Goal: Task Accomplishment & Management: Use online tool/utility

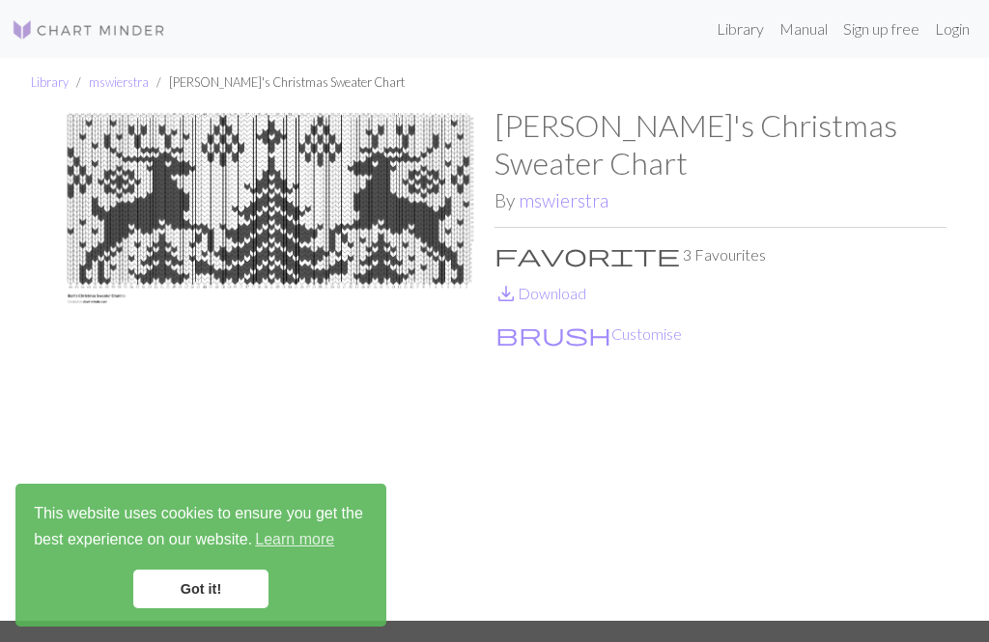
click at [558, 322] on button "brush Customise" at bounding box center [588, 334] width 188 height 25
click at [545, 322] on button "brush Customise" at bounding box center [588, 334] width 188 height 25
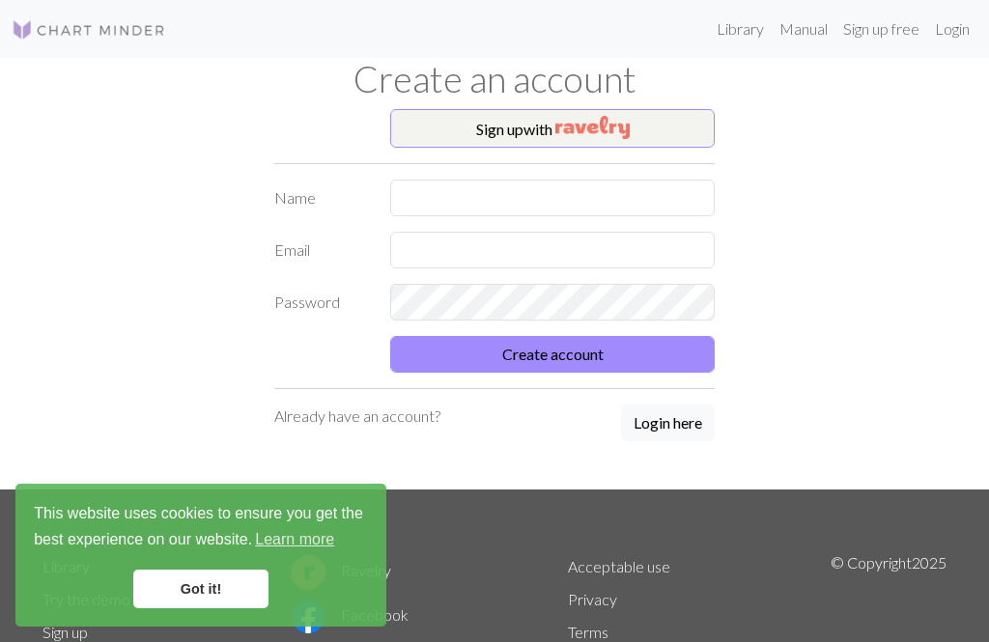
click at [663, 418] on button "Login here" at bounding box center [668, 423] width 94 height 37
click at [214, 589] on link "Got it!" at bounding box center [200, 589] width 135 height 39
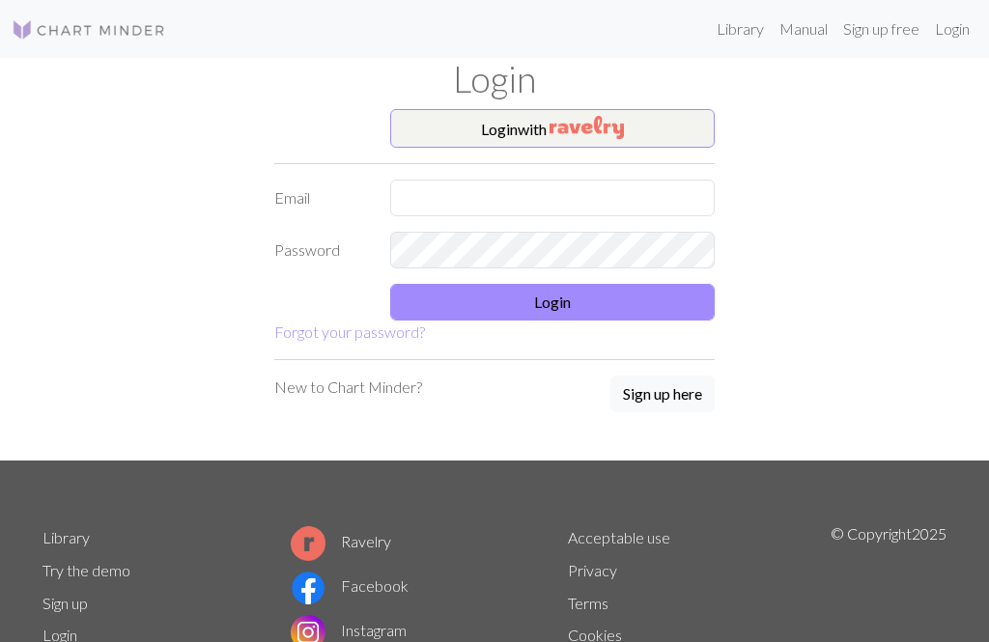
click at [553, 121] on img "button" at bounding box center [587, 127] width 74 height 23
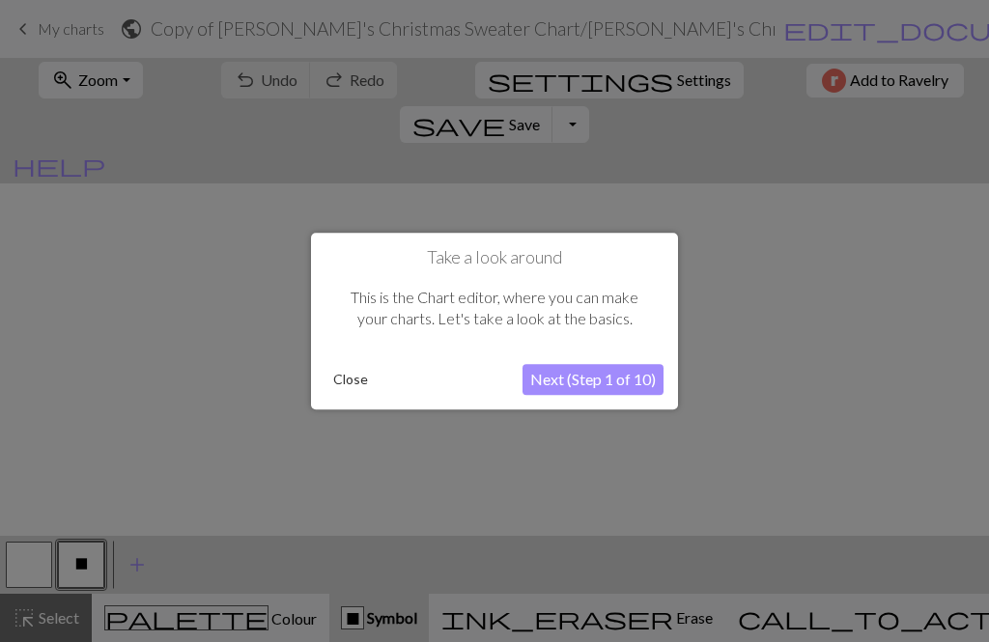
click at [578, 375] on button "Next (Step 1 of 10)" at bounding box center [592, 379] width 141 height 31
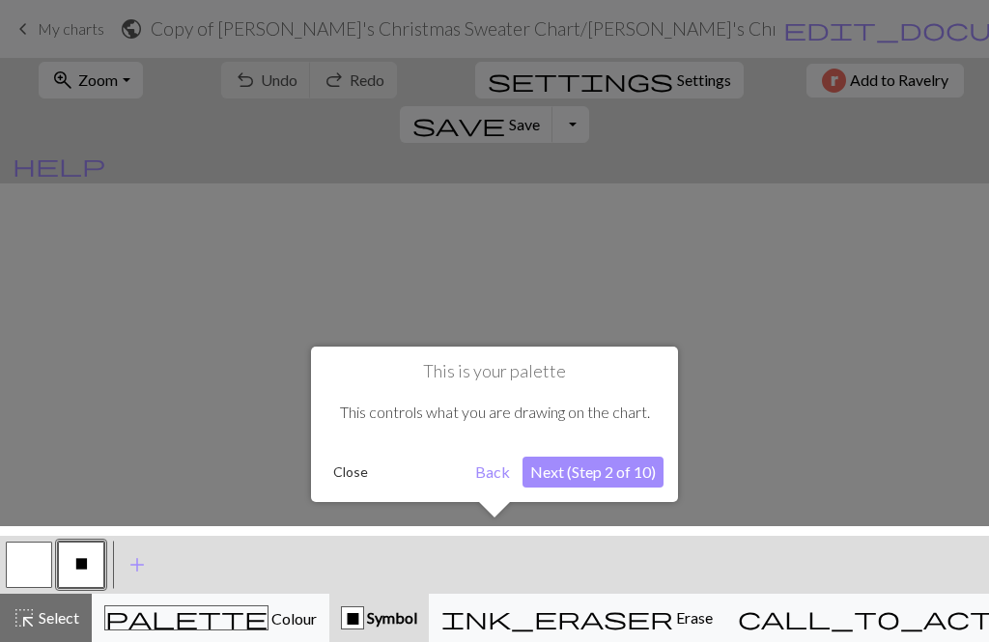
click at [599, 466] on button "Next (Step 2 of 10)" at bounding box center [592, 472] width 141 height 31
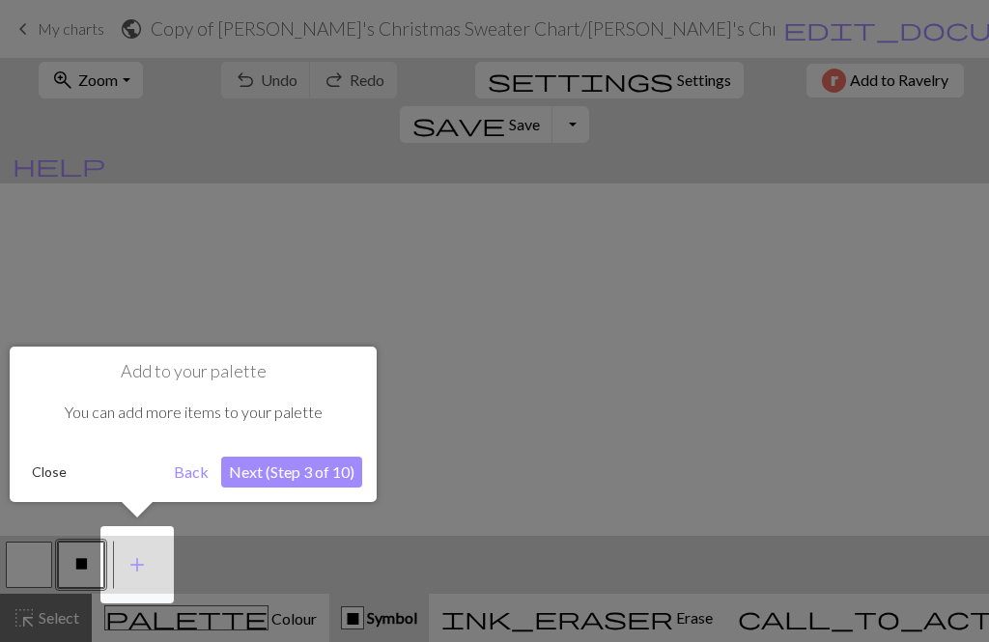
click at [307, 468] on button "Next (Step 3 of 10)" at bounding box center [291, 472] width 141 height 31
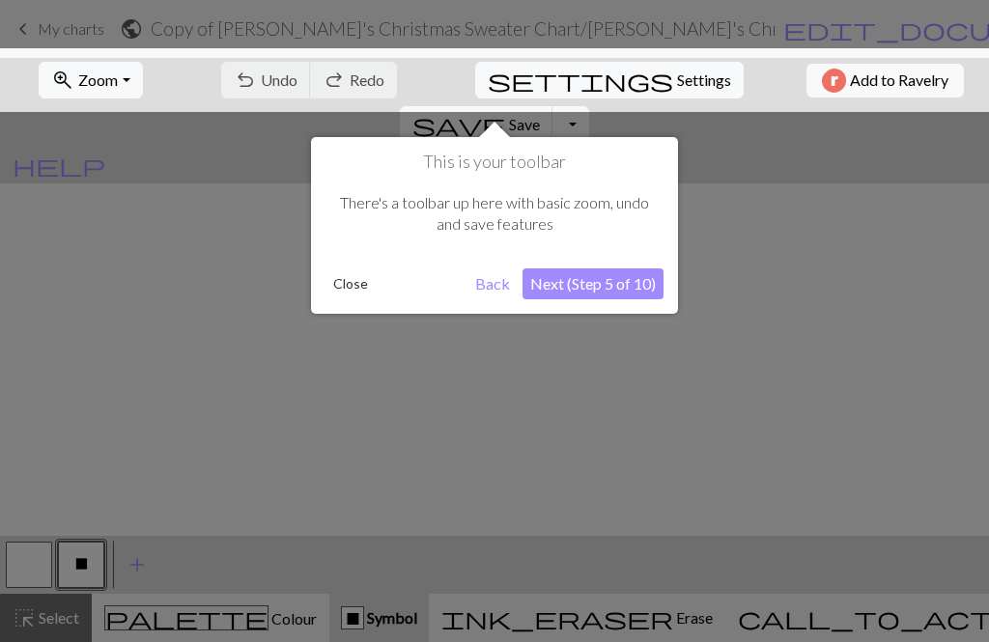
click at [608, 288] on button "Next (Step 5 of 10)" at bounding box center [592, 283] width 141 height 31
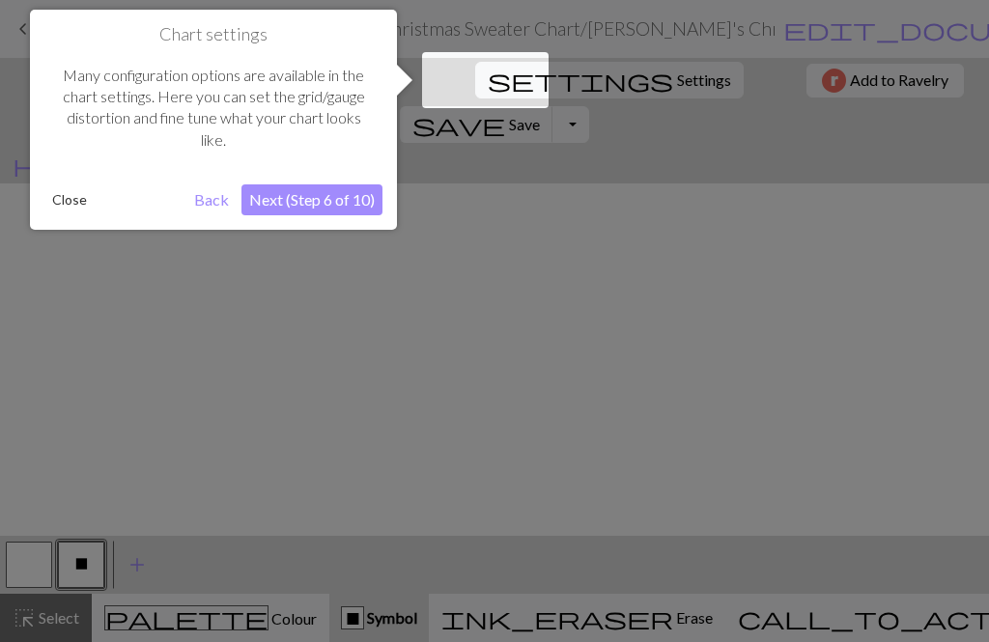
click at [303, 201] on button "Next (Step 6 of 10)" at bounding box center [311, 199] width 141 height 31
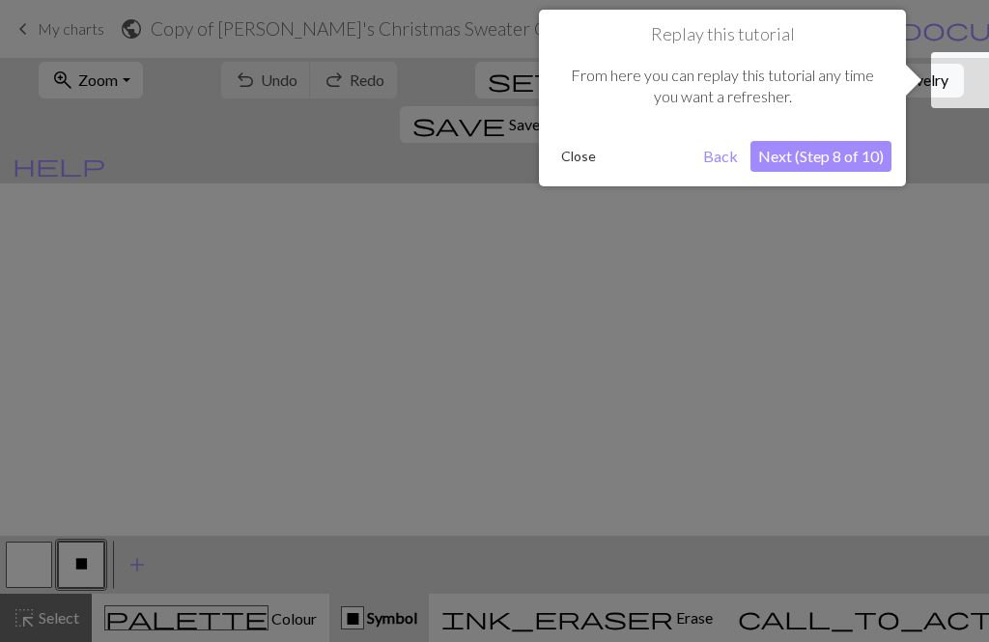
click at [759, 153] on button "Next (Step 8 of 10)" at bounding box center [820, 156] width 141 height 31
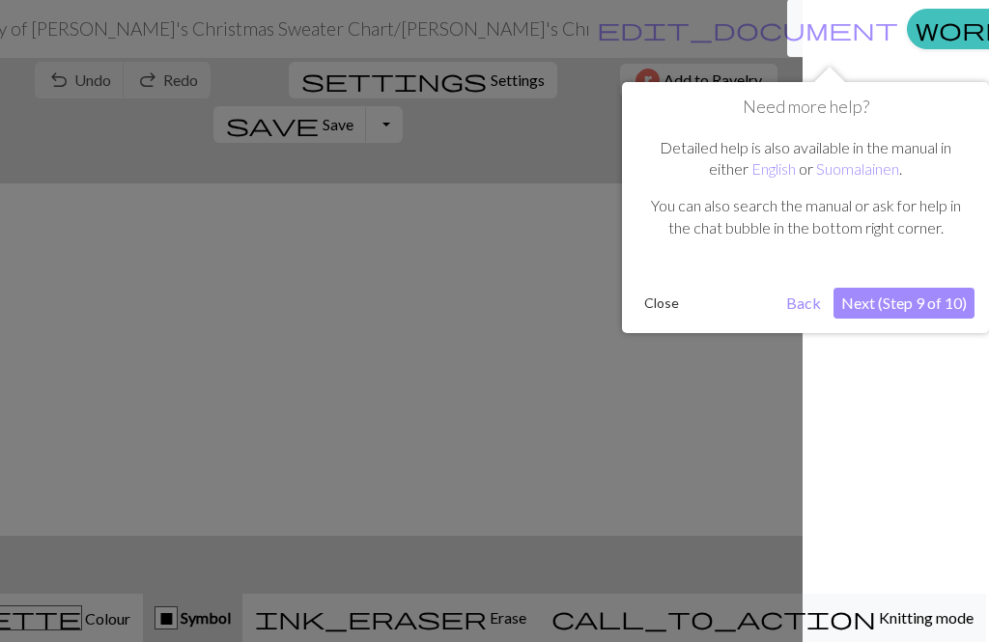
scroll to position [0, 196]
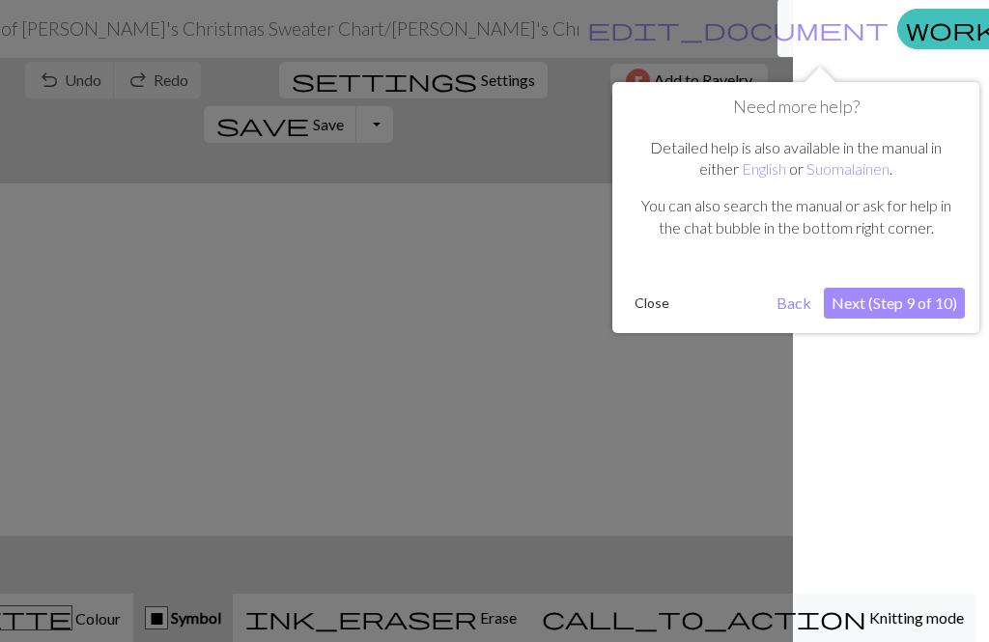
click at [878, 291] on button "Next (Step 9 of 10)" at bounding box center [894, 303] width 141 height 31
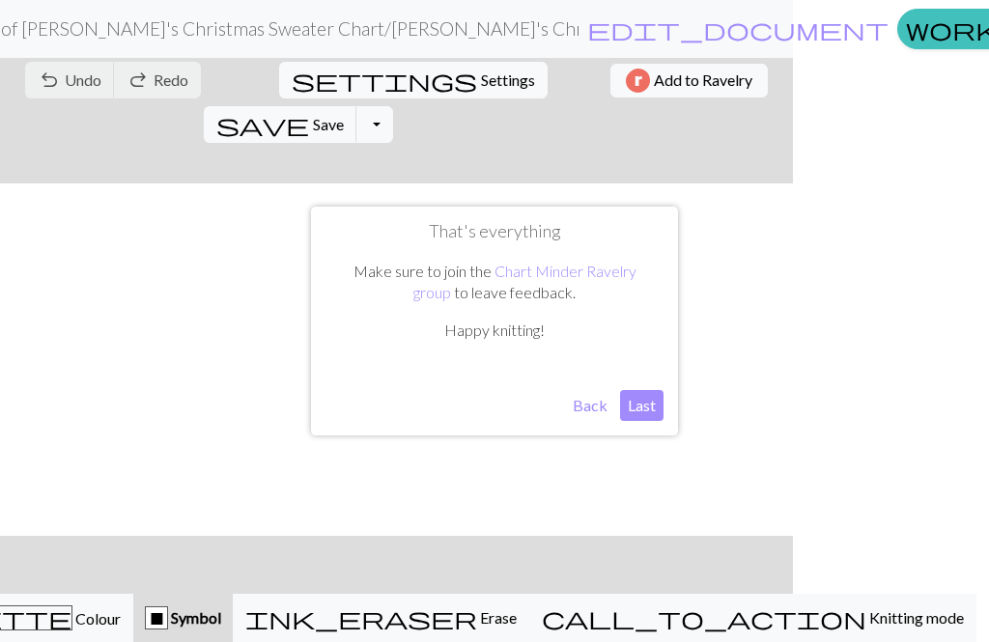
click at [648, 397] on button "Last" at bounding box center [641, 405] width 43 height 31
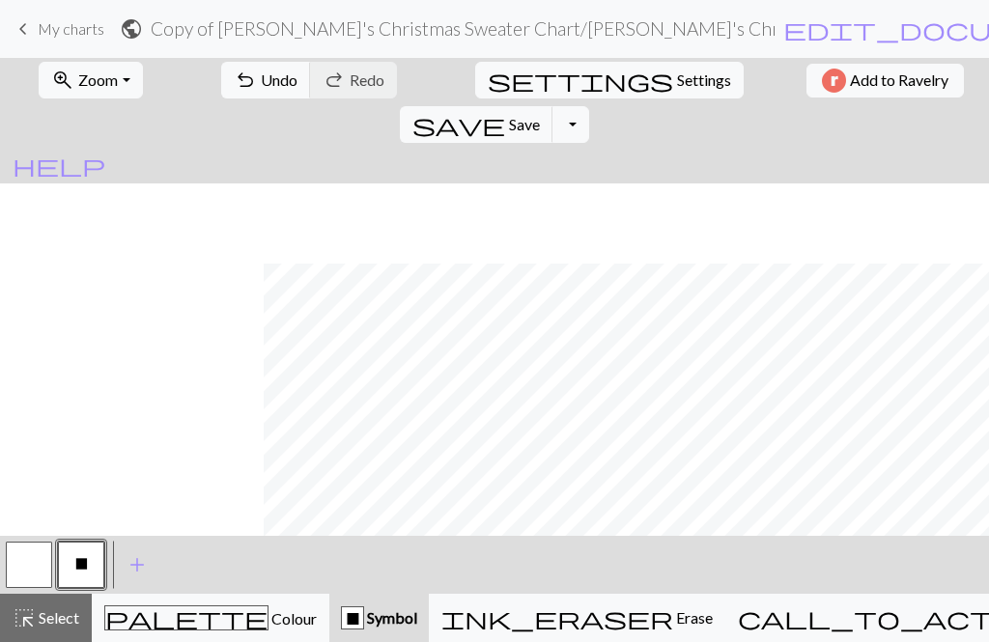
scroll to position [80, 264]
